Goal: Information Seeking & Learning: Learn about a topic

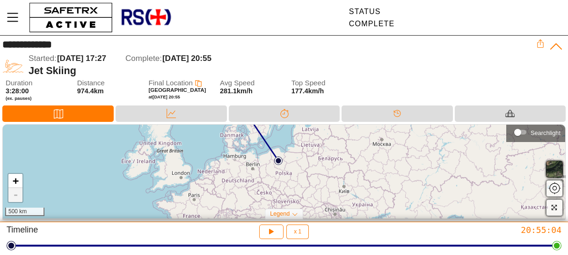
drag, startPoint x: 338, startPoint y: 202, endPoint x: 315, endPoint y: 159, distance: 48.4
click at [315, 159] on div "+ - 500 km" at bounding box center [284, 171] width 563 height 94
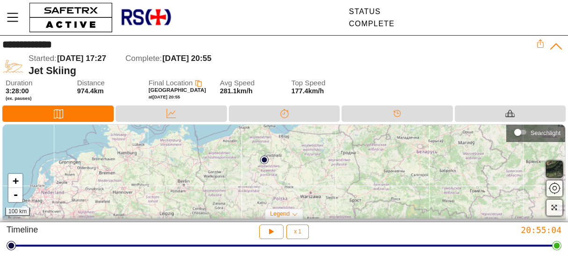
drag, startPoint x: 297, startPoint y: 152, endPoint x: 300, endPoint y: 203, distance: 51.1
click at [300, 203] on div "+ - 100 km" at bounding box center [284, 171] width 563 height 94
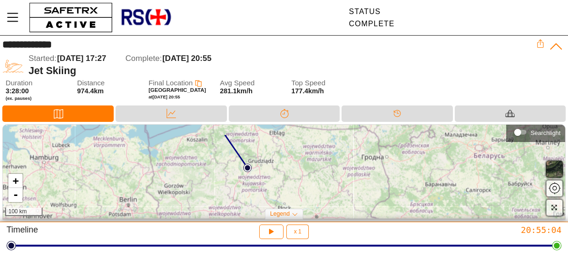
drag, startPoint x: 281, startPoint y: 144, endPoint x: 281, endPoint y: 162, distance: 18.3
click at [281, 162] on div "+ - 100 km" at bounding box center [284, 171] width 563 height 94
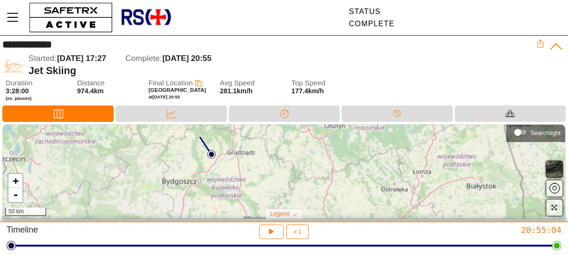
drag, startPoint x: 253, startPoint y: 169, endPoint x: 282, endPoint y: 191, distance: 36.4
click at [282, 191] on div "+ - 50 km" at bounding box center [284, 171] width 563 height 94
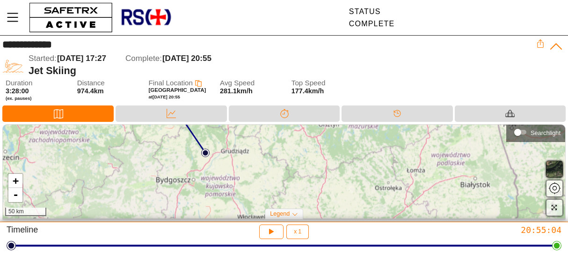
drag, startPoint x: 296, startPoint y: 156, endPoint x: 290, endPoint y: 153, distance: 6.5
click at [290, 153] on div "+ - 50 km" at bounding box center [284, 171] width 563 height 94
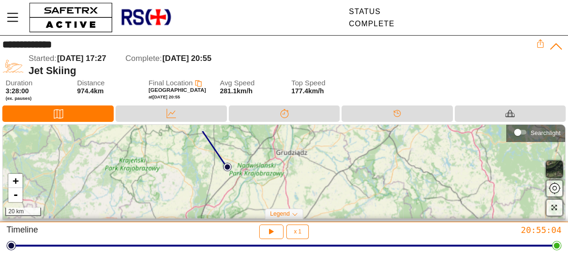
drag, startPoint x: 174, startPoint y: 170, endPoint x: 298, endPoint y: 185, distance: 125.3
click at [298, 185] on div "+ - 20 km" at bounding box center [284, 171] width 563 height 94
click at [556, 44] on icon at bounding box center [556, 47] width 12 height 6
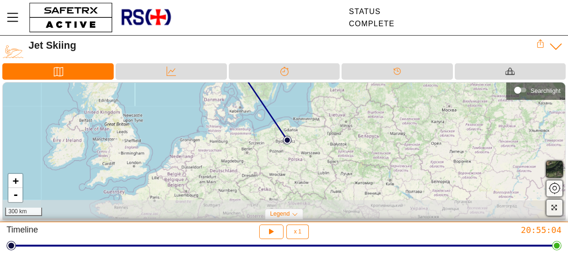
drag, startPoint x: 348, startPoint y: 175, endPoint x: 319, endPoint y: 116, distance: 65.9
click at [319, 116] on div "+ - 300 km" at bounding box center [284, 150] width 563 height 136
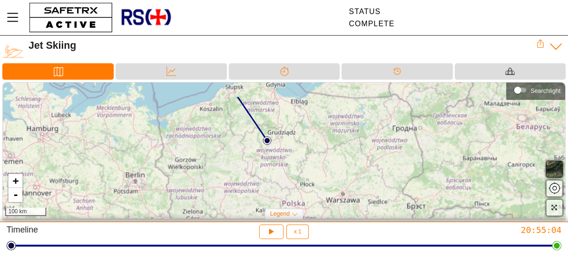
drag, startPoint x: 251, startPoint y: 133, endPoint x: 307, endPoint y: 163, distance: 63.2
click at [307, 162] on div "+ - 100 km" at bounding box center [284, 150] width 563 height 136
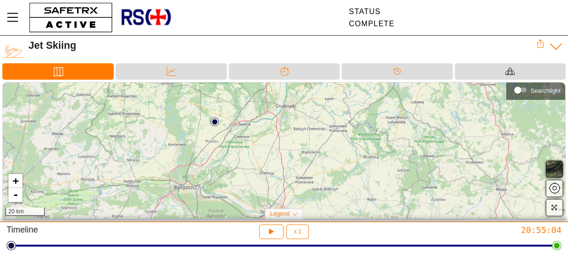
drag, startPoint x: 213, startPoint y: 132, endPoint x: 298, endPoint y: 183, distance: 99.1
click at [298, 183] on div "+ - 20 km" at bounding box center [284, 150] width 563 height 136
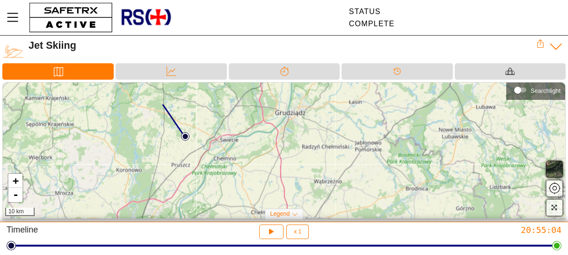
drag, startPoint x: 237, startPoint y: 145, endPoint x: 244, endPoint y: 169, distance: 25.3
click at [244, 169] on div "+ - 10 km" at bounding box center [284, 150] width 563 height 136
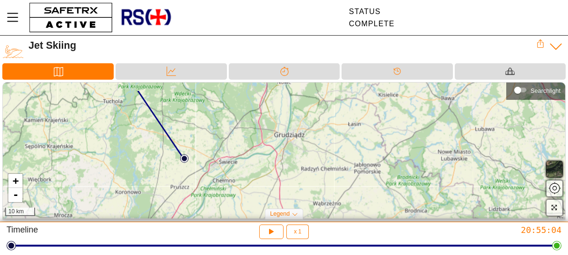
drag, startPoint x: 247, startPoint y: 140, endPoint x: 246, endPoint y: 162, distance: 22.0
click at [246, 162] on div "+ - 10 km" at bounding box center [284, 150] width 563 height 136
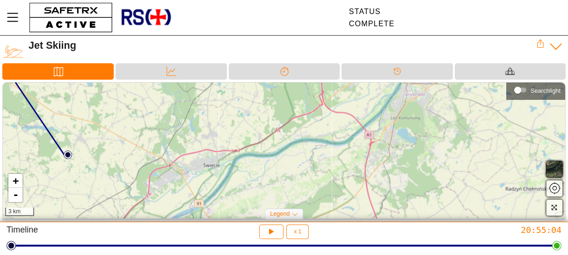
drag, startPoint x: 119, startPoint y: 153, endPoint x: 149, endPoint y: 152, distance: 29.5
click at [149, 152] on div "+ - 3 km" at bounding box center [284, 150] width 563 height 136
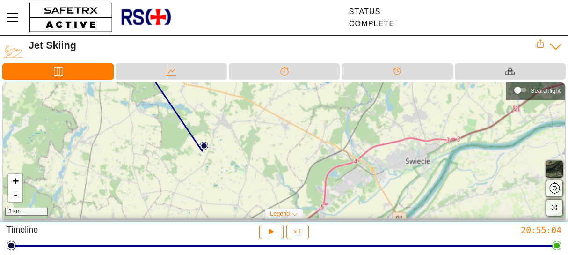
drag, startPoint x: 105, startPoint y: 162, endPoint x: 262, endPoint y: 146, distance: 157.7
click at [262, 146] on div "+ - 3 km" at bounding box center [284, 150] width 563 height 136
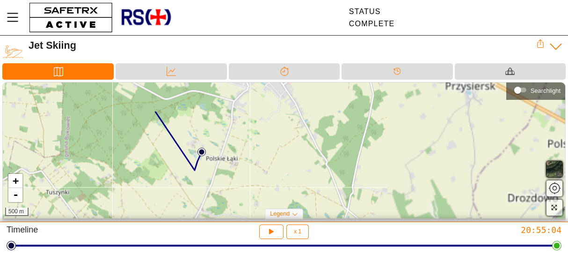
drag, startPoint x: 190, startPoint y: 140, endPoint x: 281, endPoint y: 183, distance: 100.9
click at [281, 183] on div "+ - 500 m" at bounding box center [284, 150] width 563 height 136
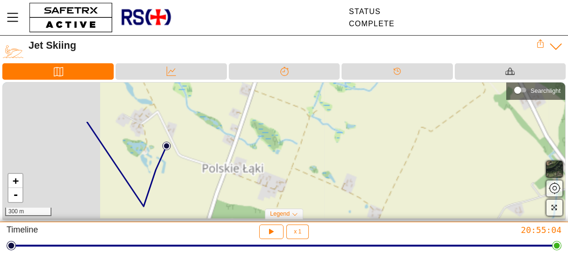
drag, startPoint x: 135, startPoint y: 162, endPoint x: 266, endPoint y: 216, distance: 141.7
click at [266, 216] on div "+ - 300 m Searchlight Legend Start Location End Location" at bounding box center [284, 152] width 568 height 140
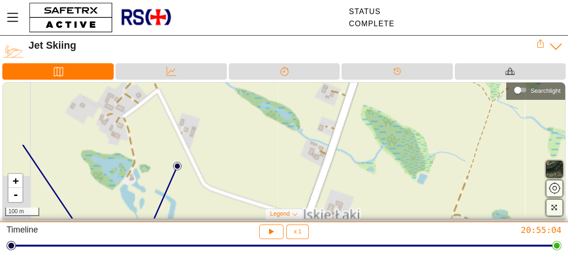
drag, startPoint x: 173, startPoint y: 132, endPoint x: 224, endPoint y: 209, distance: 92.2
click at [224, 209] on div "+ - 100 m" at bounding box center [284, 150] width 563 height 136
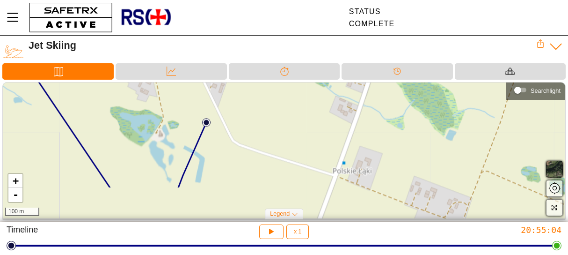
drag, startPoint x: 217, startPoint y: 161, endPoint x: 245, endPoint y: 121, distance: 49.3
click at [245, 121] on div "+ - 100 m" at bounding box center [284, 150] width 563 height 136
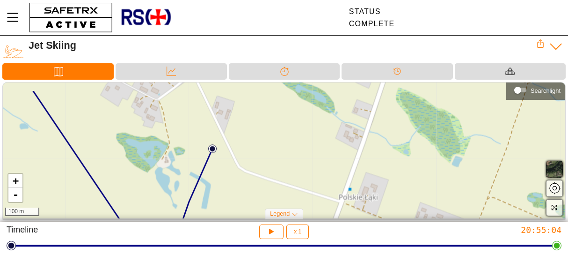
drag, startPoint x: 249, startPoint y: 129, endPoint x: 256, endPoint y: 170, distance: 41.2
click at [256, 170] on div "+ - 100 m" at bounding box center [284, 150] width 563 height 136
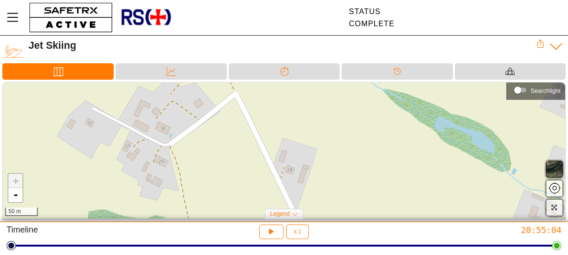
drag, startPoint x: 235, startPoint y: 131, endPoint x: 337, endPoint y: 204, distance: 125.1
click at [337, 204] on div "+ - 50 m" at bounding box center [284, 150] width 563 height 136
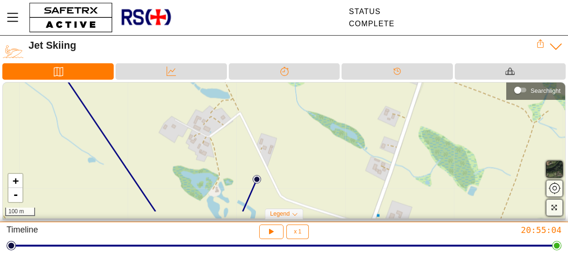
drag, startPoint x: 276, startPoint y: 126, endPoint x: 268, endPoint y: 102, distance: 25.2
click at [268, 102] on div "+ - 100 m" at bounding box center [284, 150] width 563 height 136
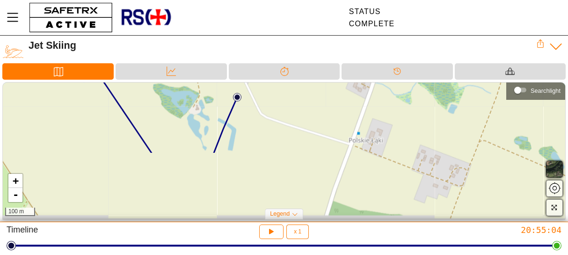
drag, startPoint x: 325, startPoint y: 183, endPoint x: 304, endPoint y: 105, distance: 81.4
click at [304, 105] on div "+ - 100 m" at bounding box center [284, 150] width 563 height 136
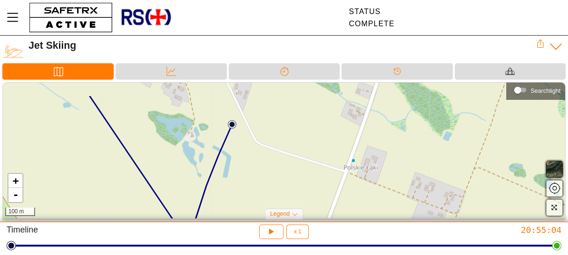
drag, startPoint x: 279, startPoint y: 146, endPoint x: 272, endPoint y: 175, distance: 30.2
click at [272, 175] on div "+ - 100 m" at bounding box center [284, 150] width 563 height 136
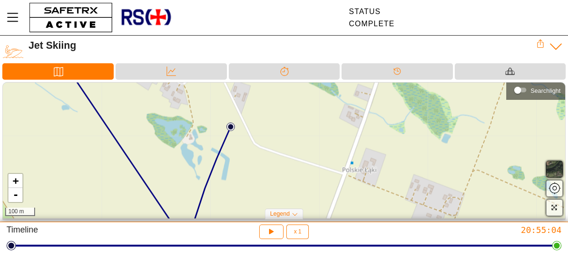
click at [558, 165] on span "button" at bounding box center [554, 168] width 11 height 11
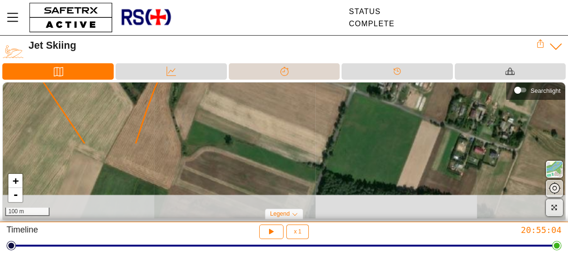
drag, startPoint x: 260, startPoint y: 180, endPoint x: 252, endPoint y: 78, distance: 102.8
click at [252, 78] on div "Jet Skiing Duration 3:28:00 (ex. pauses) Distance 974.4km Final Location [GEOGR…" at bounding box center [284, 129] width 568 height 186
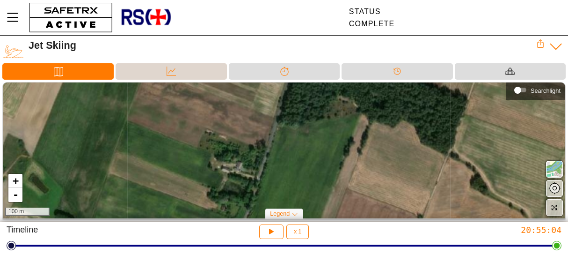
drag, startPoint x: 254, startPoint y: 164, endPoint x: 223, endPoint y: 69, distance: 100.5
click at [223, 69] on div "Jet Skiing Duration 3:28:00 (ex. pauses) Distance 974.4km Final Location [GEOGR…" at bounding box center [284, 129] width 568 height 186
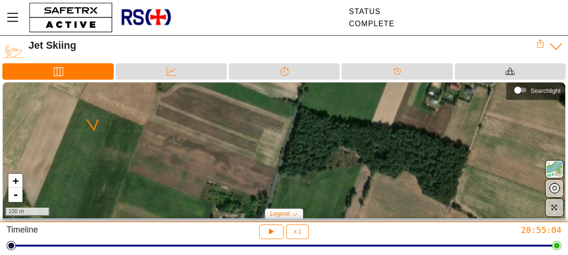
drag, startPoint x: 225, startPoint y: 93, endPoint x: 227, endPoint y: 166, distance: 72.6
click at [227, 166] on div "+ - 100 m" at bounding box center [284, 150] width 563 height 136
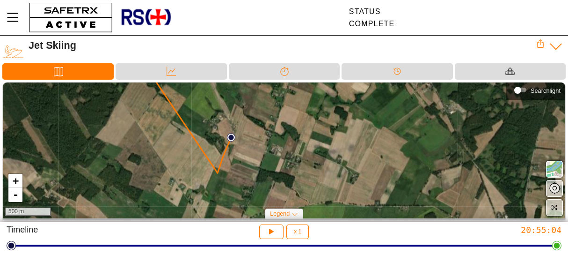
drag, startPoint x: 242, startPoint y: 112, endPoint x: 262, endPoint y: 124, distance: 23.3
click at [262, 124] on div "+ - 500 m" at bounding box center [284, 150] width 563 height 136
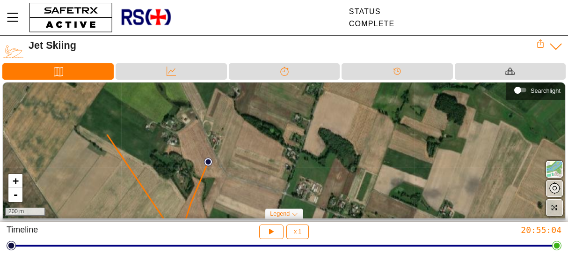
drag, startPoint x: 253, startPoint y: 132, endPoint x: 251, endPoint y: 183, distance: 50.6
click at [251, 183] on div "+ - 200 m" at bounding box center [284, 150] width 563 height 136
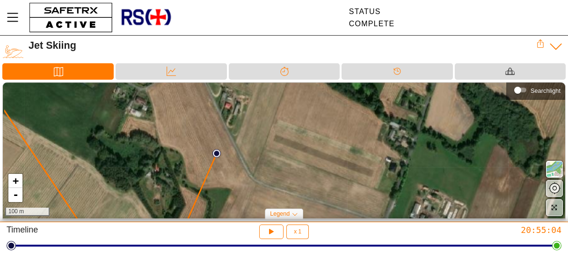
drag, startPoint x: 194, startPoint y: 149, endPoint x: 252, endPoint y: 163, distance: 59.1
click at [252, 163] on div "+ - 100 m" at bounding box center [284, 150] width 563 height 136
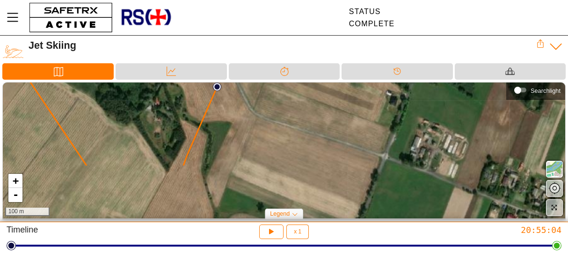
drag, startPoint x: 248, startPoint y: 183, endPoint x: 250, endPoint y: 121, distance: 61.8
click at [250, 121] on div "+ - 100 m" at bounding box center [284, 150] width 563 height 136
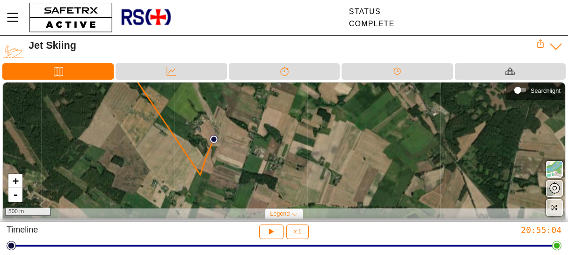
drag, startPoint x: 125, startPoint y: 137, endPoint x: 127, endPoint y: 110, distance: 26.7
click at [127, 110] on div "+ - 500 m" at bounding box center [284, 150] width 563 height 136
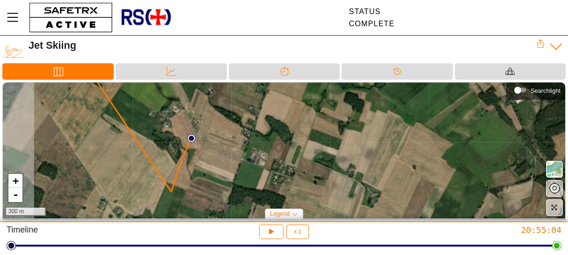
drag, startPoint x: 150, startPoint y: 176, endPoint x: 239, endPoint y: 147, distance: 93.7
click at [239, 147] on div "+ - 300 m" at bounding box center [284, 150] width 563 height 136
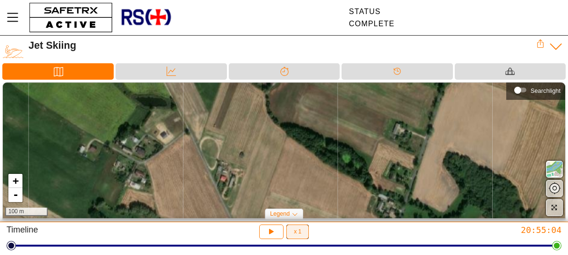
drag, startPoint x: 180, startPoint y: 123, endPoint x: 301, endPoint y: 224, distance: 157.8
click at [301, 224] on div "Jet Skiing Duration 3:28:00 (ex. pauses) Distance 974.4km Final Location [GEOGR…" at bounding box center [284, 127] width 568 height 255
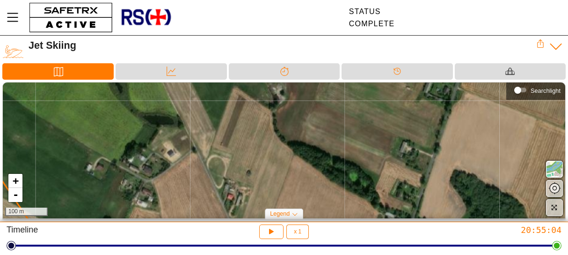
drag, startPoint x: 232, startPoint y: 177, endPoint x: 239, endPoint y: 196, distance: 19.6
click at [239, 196] on div "+ - 100 m" at bounding box center [284, 150] width 563 height 136
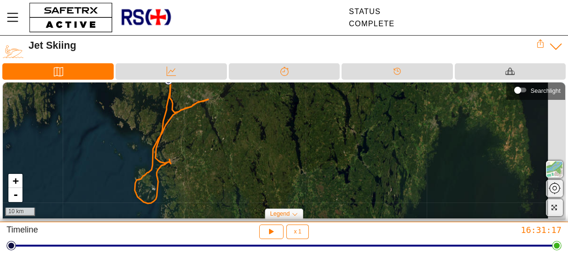
drag, startPoint x: 351, startPoint y: 163, endPoint x: 244, endPoint y: 151, distance: 107.9
click at [244, 151] on div "+ - 10 km" at bounding box center [284, 150] width 563 height 136
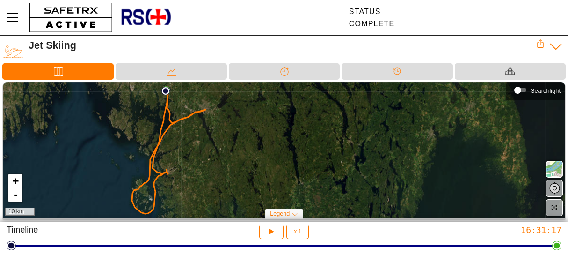
drag, startPoint x: 244, startPoint y: 153, endPoint x: 241, endPoint y: 162, distance: 10.4
click at [241, 162] on div "+ - 10 km" at bounding box center [284, 150] width 563 height 136
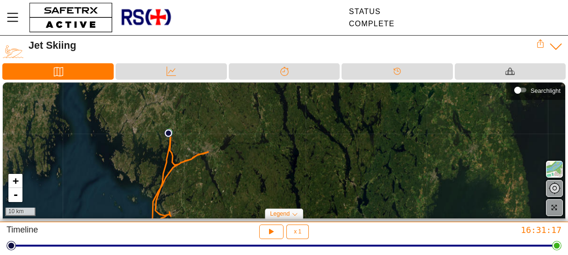
drag, startPoint x: 246, startPoint y: 135, endPoint x: 234, endPoint y: 179, distance: 45.5
click at [234, 179] on div "+ - 10 km" at bounding box center [284, 150] width 563 height 136
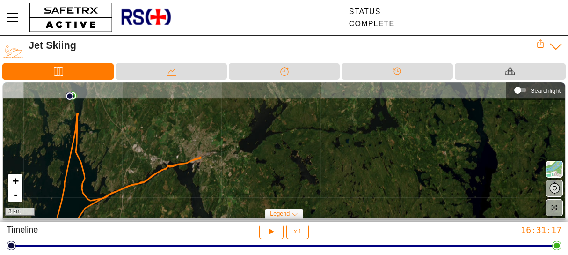
drag, startPoint x: 204, startPoint y: 155, endPoint x: 212, endPoint y: 199, distance: 44.3
click at [212, 199] on div "+ - 3 km" at bounding box center [284, 150] width 563 height 136
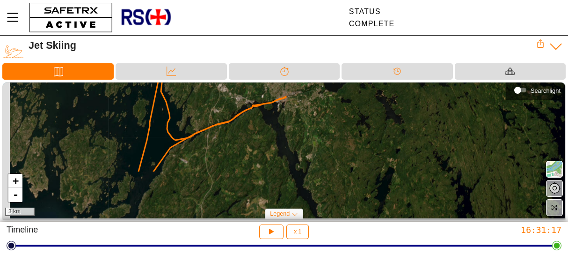
drag, startPoint x: 121, startPoint y: 163, endPoint x: 229, endPoint y: 83, distance: 134.2
click at [229, 84] on div "+ - 3 km" at bounding box center [284, 150] width 563 height 136
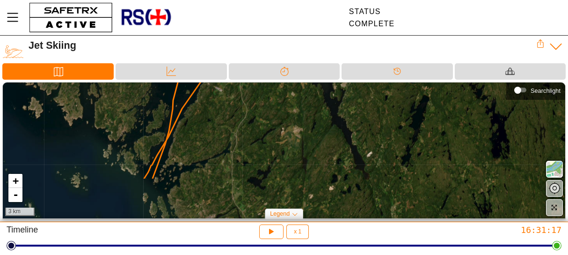
drag, startPoint x: 205, startPoint y: 174, endPoint x: 220, endPoint y: 105, distance: 70.6
click at [220, 106] on div "+ - 3 km" at bounding box center [284, 150] width 563 height 136
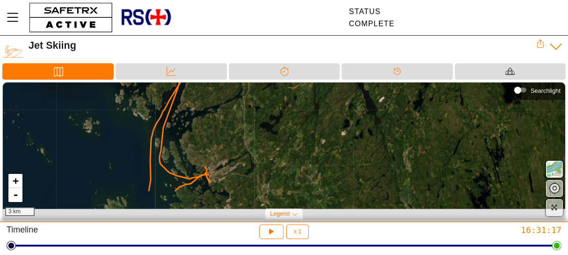
drag, startPoint x: 187, startPoint y: 186, endPoint x: 195, endPoint y: 130, distance: 57.2
click at [194, 132] on div "+ - 3 km" at bounding box center [284, 150] width 563 height 136
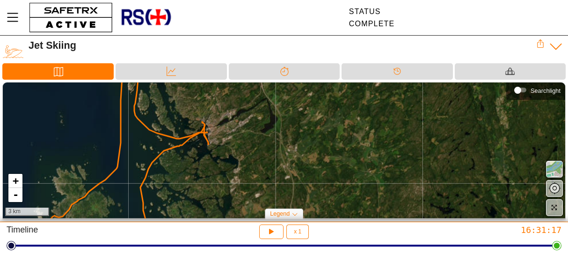
click at [554, 164] on span "button" at bounding box center [554, 168] width 11 height 11
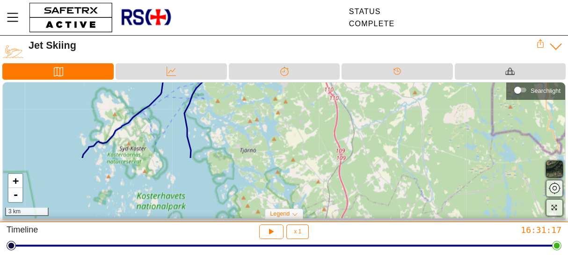
drag, startPoint x: 215, startPoint y: 192, endPoint x: 259, endPoint y: 118, distance: 86.0
click at [259, 118] on div "+ - 3 km" at bounding box center [284, 150] width 563 height 136
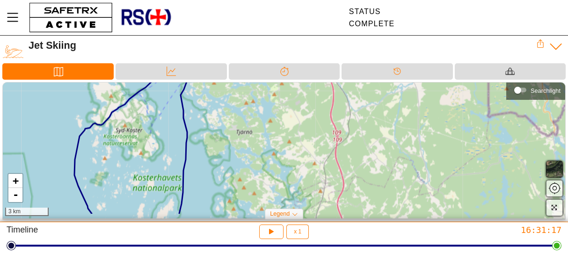
drag, startPoint x: 234, startPoint y: 157, endPoint x: 230, endPoint y: 112, distance: 45.5
click at [230, 112] on div "+ - 3 km" at bounding box center [284, 150] width 563 height 136
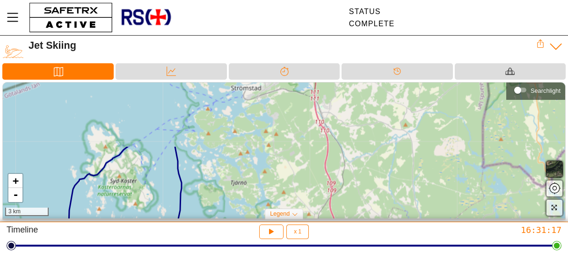
drag, startPoint x: 239, startPoint y: 119, endPoint x: 233, endPoint y: 197, distance: 77.9
click at [233, 197] on div "+ - 3 km" at bounding box center [284, 150] width 563 height 136
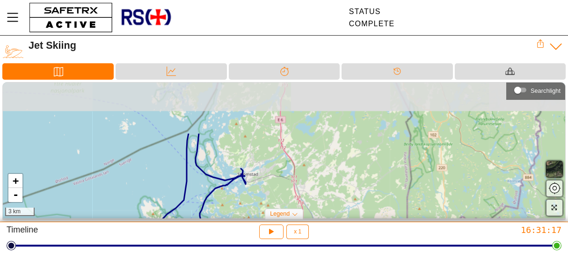
drag, startPoint x: 264, startPoint y: 132, endPoint x: 268, endPoint y: 202, distance: 69.8
click at [268, 202] on div "+ - 3 km" at bounding box center [284, 150] width 563 height 136
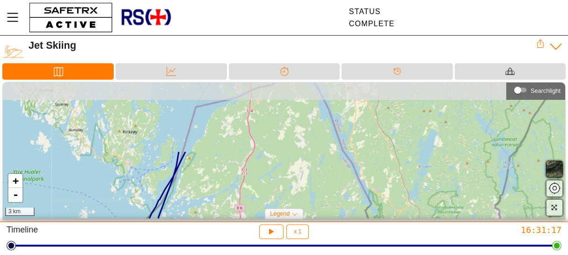
drag, startPoint x: 277, startPoint y: 118, endPoint x: 230, endPoint y: 219, distance: 111.4
click at [230, 219] on div "+ - 3 km Searchlight Legend Start Location End Location" at bounding box center [284, 152] width 568 height 140
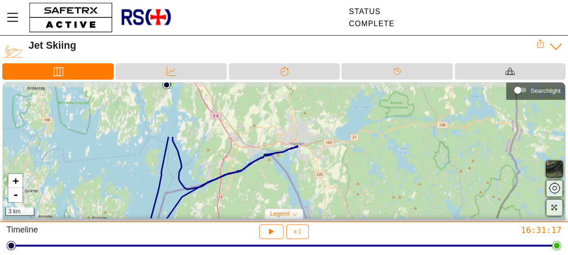
drag, startPoint x: 252, startPoint y: 125, endPoint x: 227, endPoint y: 190, distance: 69.9
click at [227, 190] on div "+ - 3 km" at bounding box center [284, 150] width 563 height 136
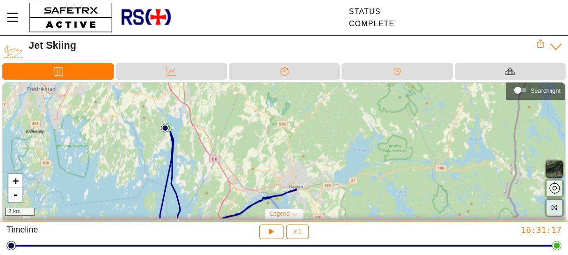
drag, startPoint x: 206, startPoint y: 149, endPoint x: 206, endPoint y: 187, distance: 37.9
click at [206, 187] on div "+ - 3 km" at bounding box center [284, 150] width 563 height 136
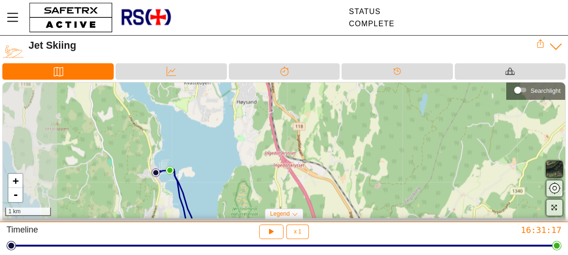
drag, startPoint x: 154, startPoint y: 113, endPoint x: 217, endPoint y: 207, distance: 113.1
click at [217, 207] on div "+ - 1 km" at bounding box center [284, 150] width 563 height 136
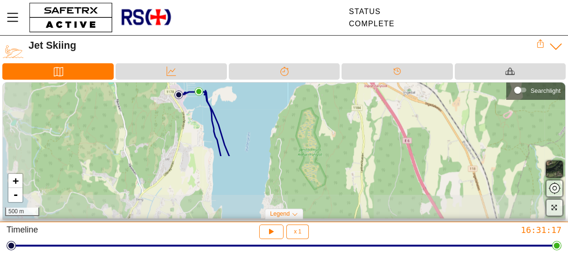
drag, startPoint x: 200, startPoint y: 191, endPoint x: 248, endPoint y: 115, distance: 89.6
click at [248, 115] on div "+ - 500 m" at bounding box center [284, 150] width 563 height 136
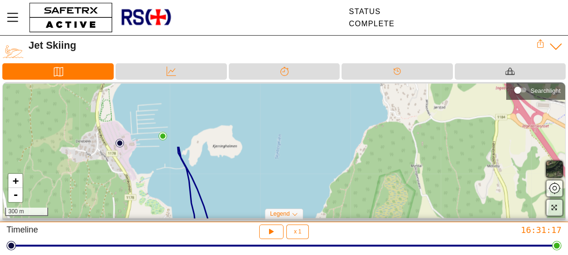
drag, startPoint x: 207, startPoint y: 137, endPoint x: 221, endPoint y: 193, distance: 57.4
click at [221, 193] on div "+ - 300 m" at bounding box center [284, 150] width 563 height 136
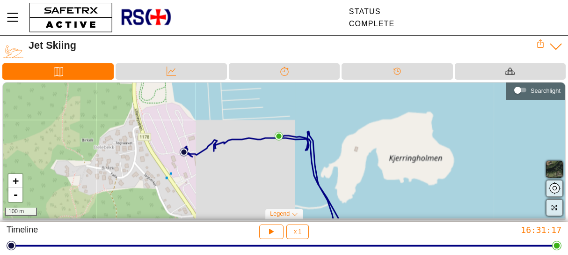
drag, startPoint x: 122, startPoint y: 135, endPoint x: 238, endPoint y: 181, distance: 125.2
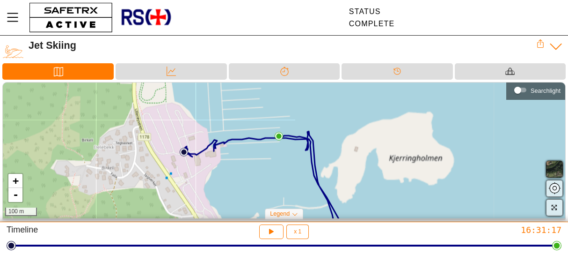
click at [238, 181] on div "+ - 100 m" at bounding box center [284, 150] width 563 height 136
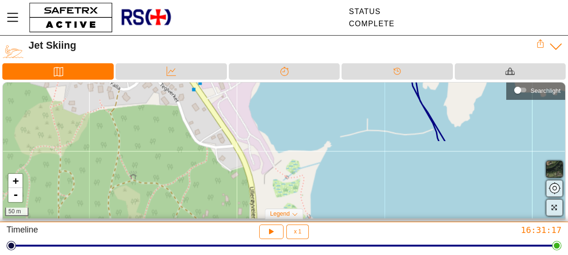
drag, startPoint x: 143, startPoint y: 179, endPoint x: 198, endPoint y: 88, distance: 106.0
click at [198, 88] on div "+ - 50 m" at bounding box center [284, 150] width 563 height 136
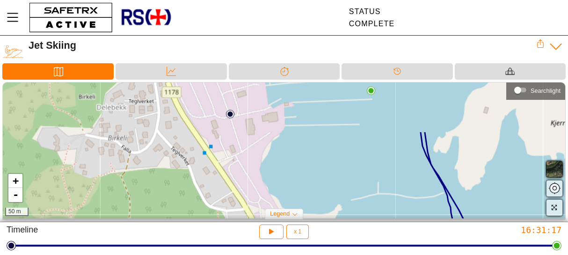
drag, startPoint x: 168, startPoint y: 138, endPoint x: 179, endPoint y: 203, distance: 65.5
click at [179, 203] on div "+ - 50 m" at bounding box center [284, 150] width 563 height 136
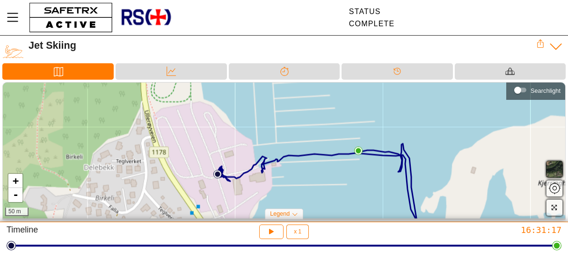
drag, startPoint x: 188, startPoint y: 143, endPoint x: 175, endPoint y: 206, distance: 64.1
click at [175, 206] on div "+ - 50 m" at bounding box center [284, 150] width 563 height 136
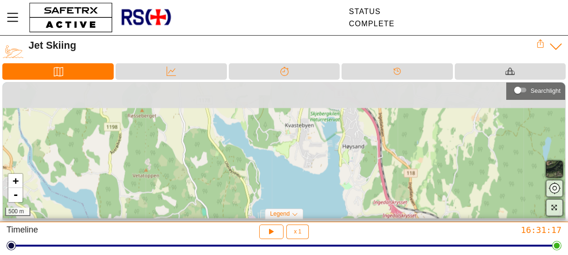
drag, startPoint x: 195, startPoint y: 131, endPoint x: 211, endPoint y: 227, distance: 97.7
click at [211, 227] on div "Jet Skiing Duration 4:21:28 (ex. pauses) Distance 131.2km Final Location 59°10'…" at bounding box center [284, 127] width 568 height 255
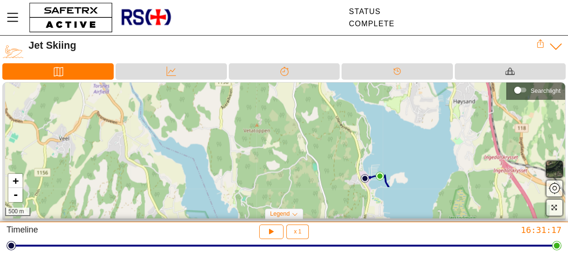
drag, startPoint x: 186, startPoint y: 143, endPoint x: 297, endPoint y: 98, distance: 119.7
click at [297, 98] on div "+ - 500 m" at bounding box center [284, 150] width 563 height 136
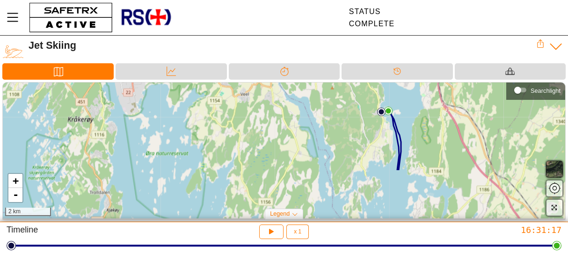
drag, startPoint x: 211, startPoint y: 156, endPoint x: 295, endPoint y: 96, distance: 103.4
click at [295, 96] on div "+ - 2 km" at bounding box center [284, 150] width 563 height 136
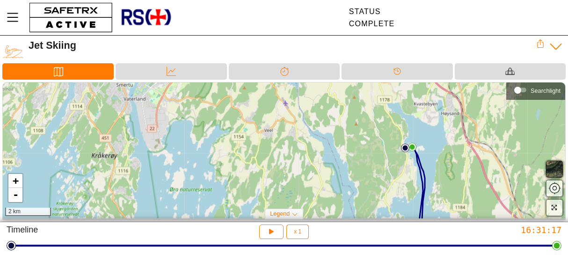
drag, startPoint x: 200, startPoint y: 144, endPoint x: 206, endPoint y: 172, distance: 28.7
click at [206, 175] on div "+ - 2 km" at bounding box center [284, 150] width 563 height 136
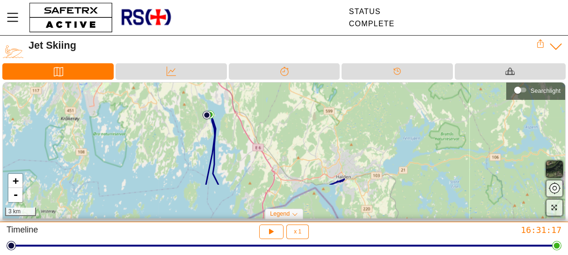
drag, startPoint x: 270, startPoint y: 181, endPoint x: 188, endPoint y: 133, distance: 95.4
click at [188, 133] on div "+ - 3 km" at bounding box center [284, 150] width 563 height 136
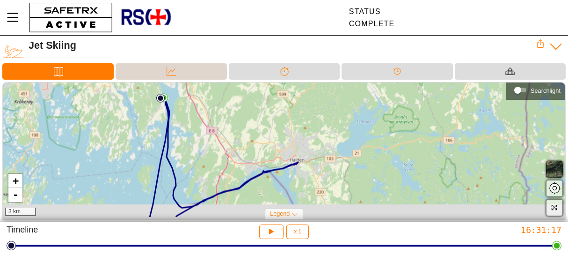
drag, startPoint x: 236, startPoint y: 137, endPoint x: 182, endPoint y: 75, distance: 82.6
click at [183, 76] on div "Jet Skiing Duration 4:21:28 (ex. pauses) Distance 131.2km Final Location 59°10'…" at bounding box center [284, 129] width 568 height 186
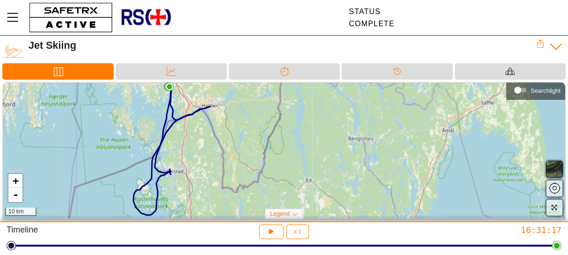
click at [176, 81] on div "Map Data Splits Timeline Equipment" at bounding box center [284, 72] width 568 height 19
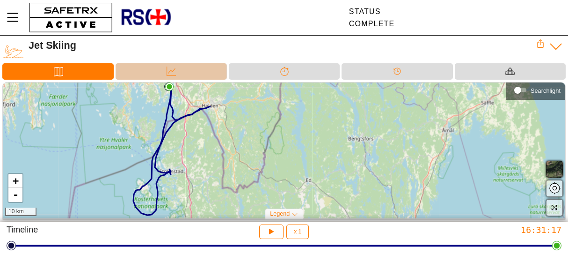
click at [165, 73] on div "Data" at bounding box center [171, 71] width 19 height 14
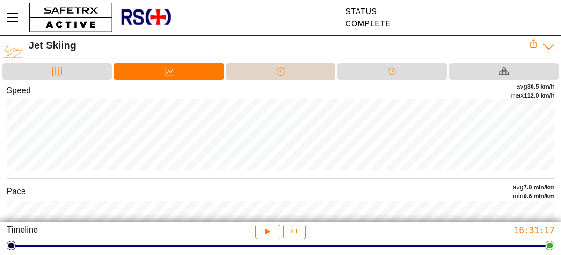
click at [266, 68] on div "Splits" at bounding box center [281, 71] width 110 height 16
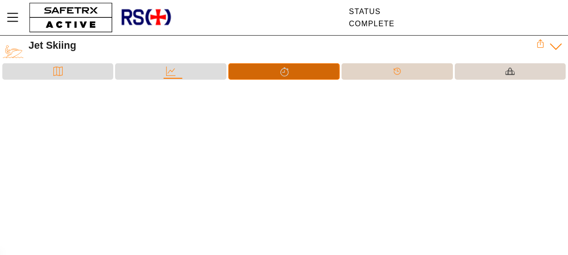
click at [395, 73] on icon at bounding box center [397, 71] width 7 height 7
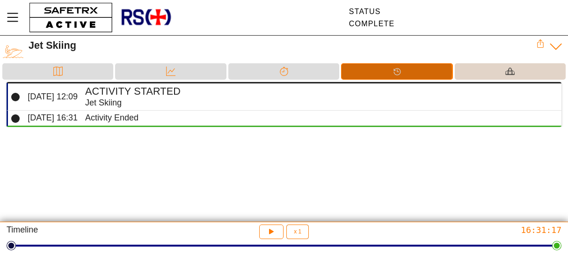
click at [491, 70] on div "Equipment" at bounding box center [510, 71] width 111 height 16
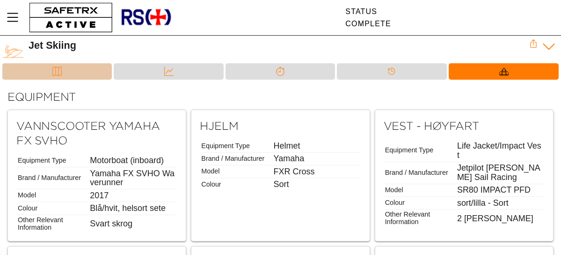
click at [64, 68] on div "Map" at bounding box center [57, 71] width 19 height 14
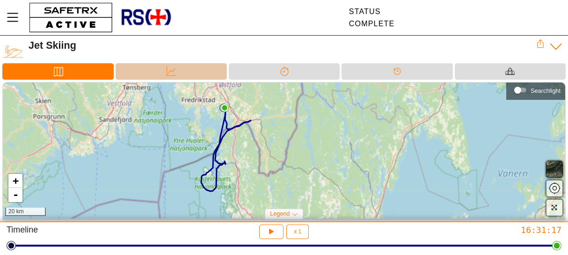
click at [165, 67] on div "Data" at bounding box center [171, 71] width 19 height 14
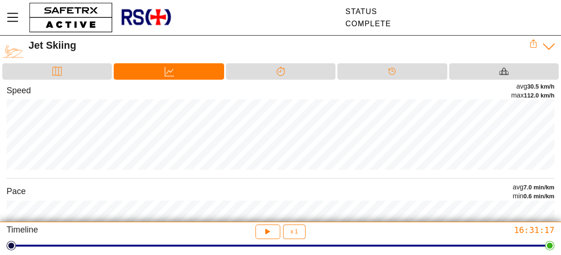
click at [549, 45] on icon at bounding box center [549, 46] width 15 height 15
